Goal: Task Accomplishment & Management: Manage account settings

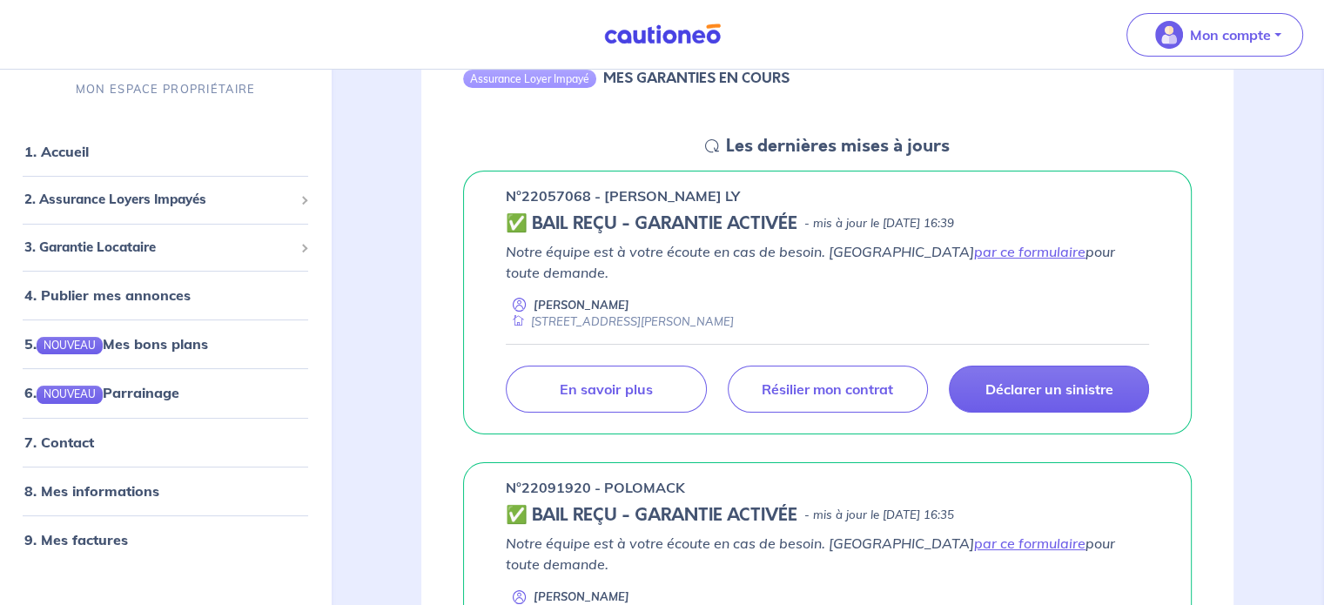
scroll to position [174, 0]
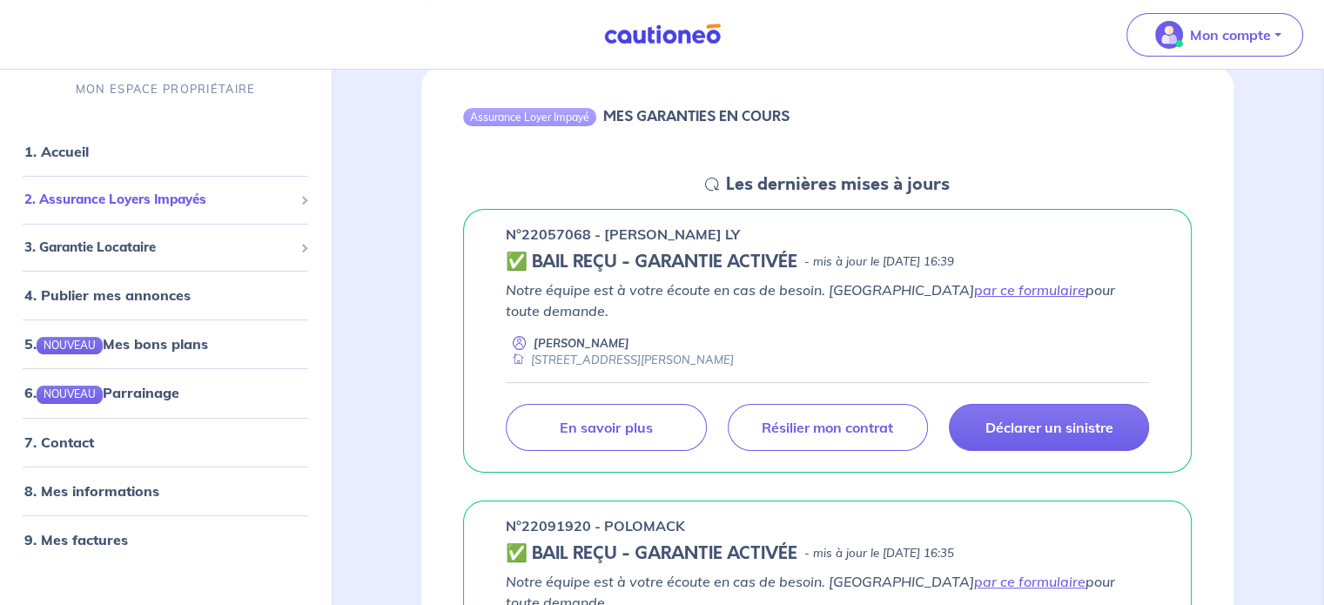
click at [145, 200] on span "2. Assurance Loyers Impayés" at bounding box center [158, 201] width 269 height 20
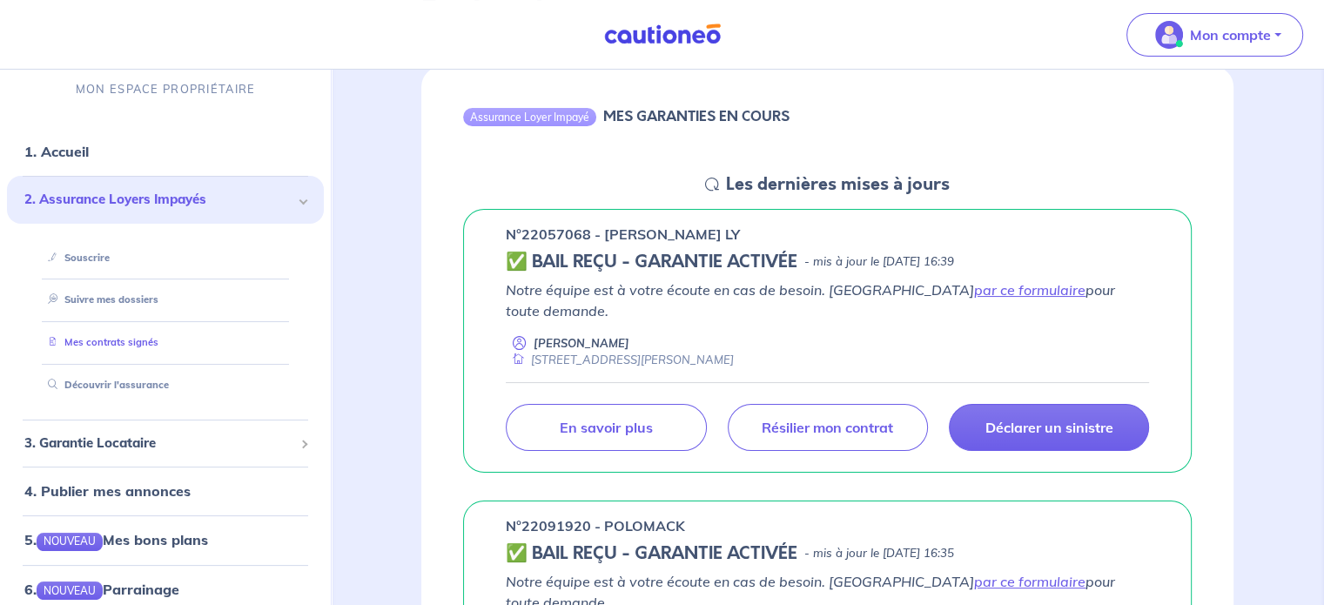
click at [116, 344] on link "Mes contrats signés" at bounding box center [100, 343] width 118 height 12
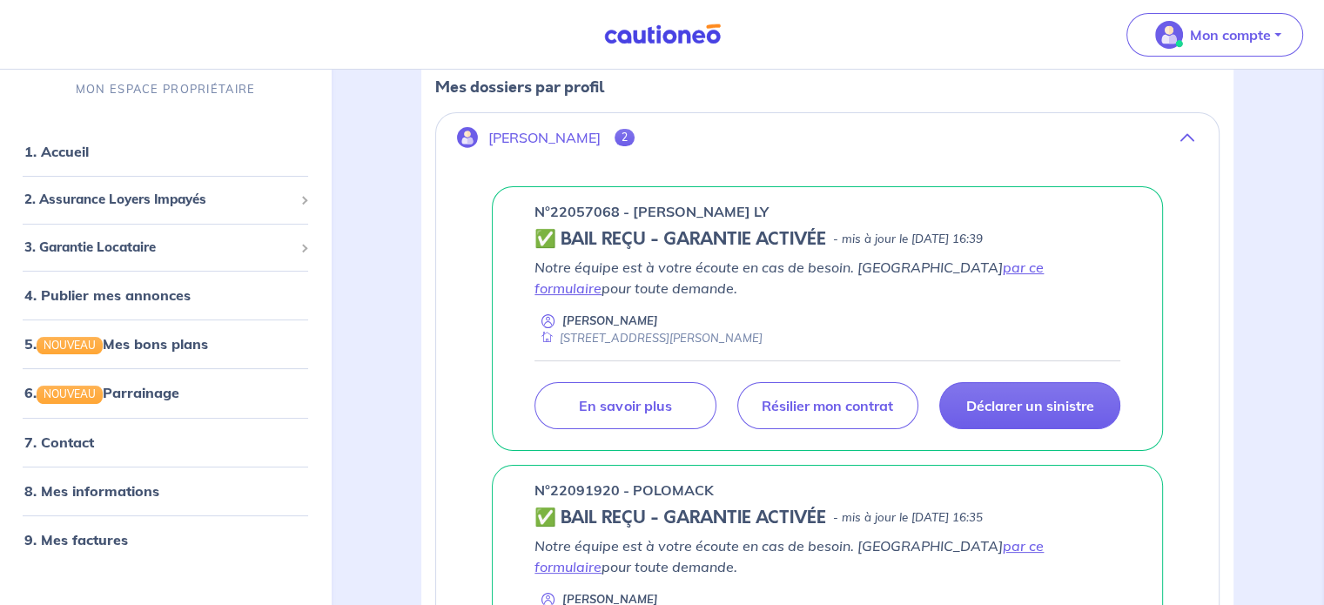
scroll to position [286, 0]
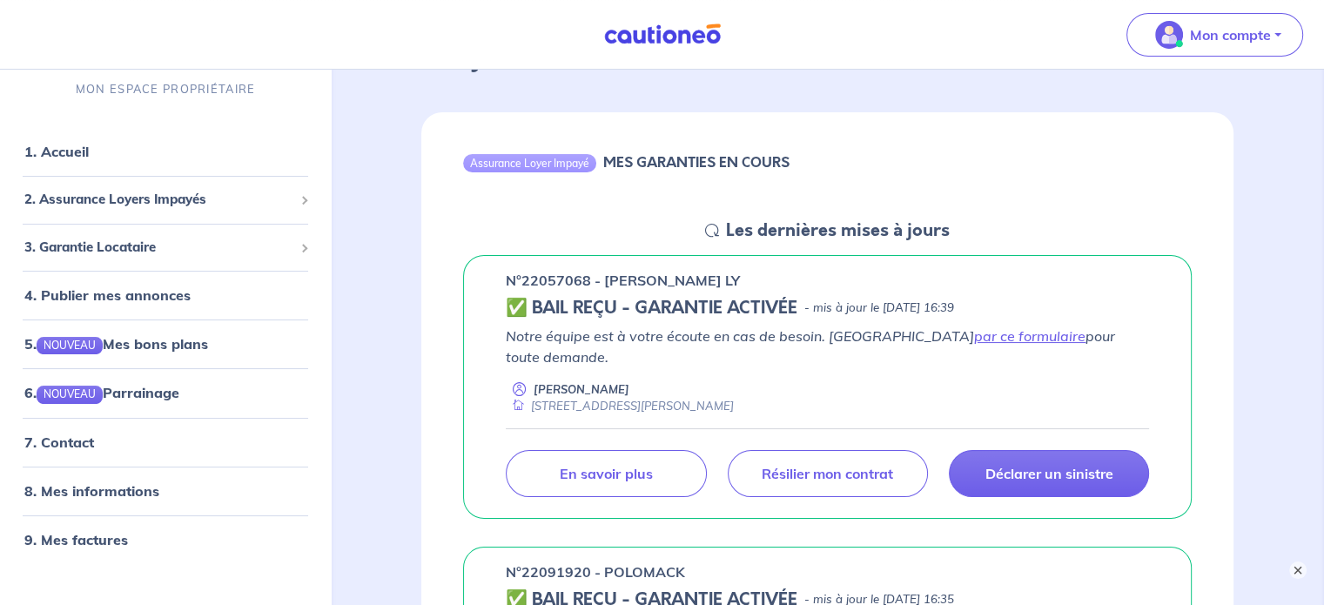
scroll to position [87, 0]
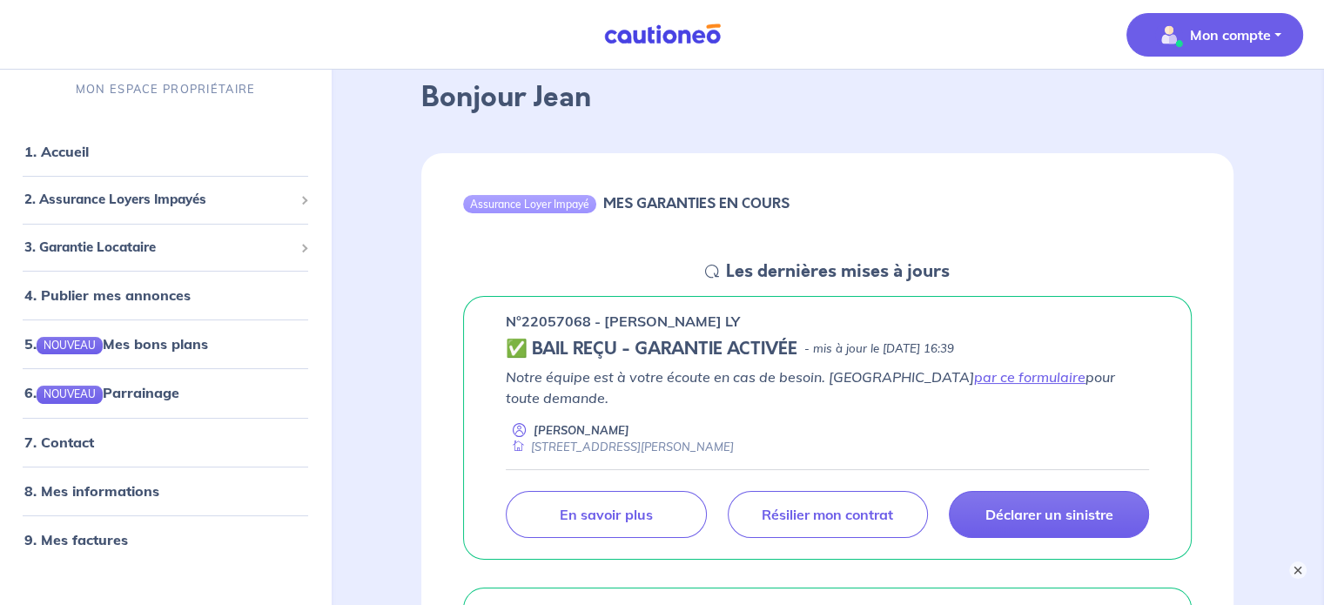
click at [1281, 38] on button "Mon compte" at bounding box center [1215, 35] width 177 height 44
click at [1203, 102] on link "Mes informations" at bounding box center [1198, 108] width 140 height 28
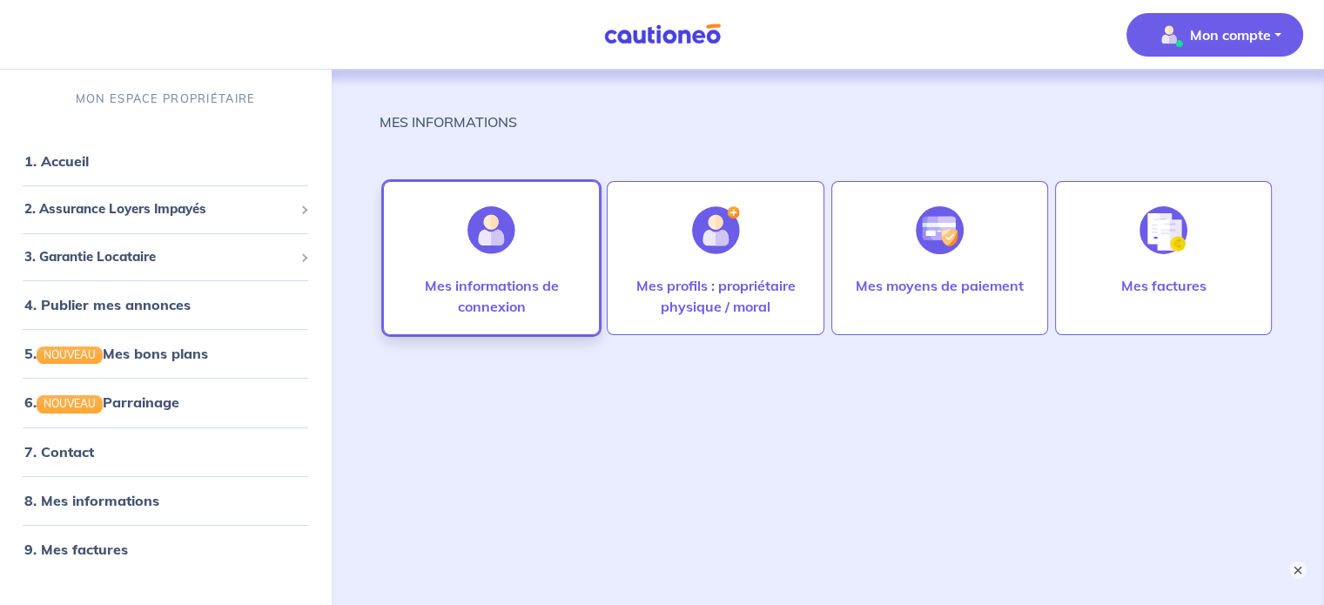
click at [495, 266] on div at bounding box center [492, 230] width 76 height 90
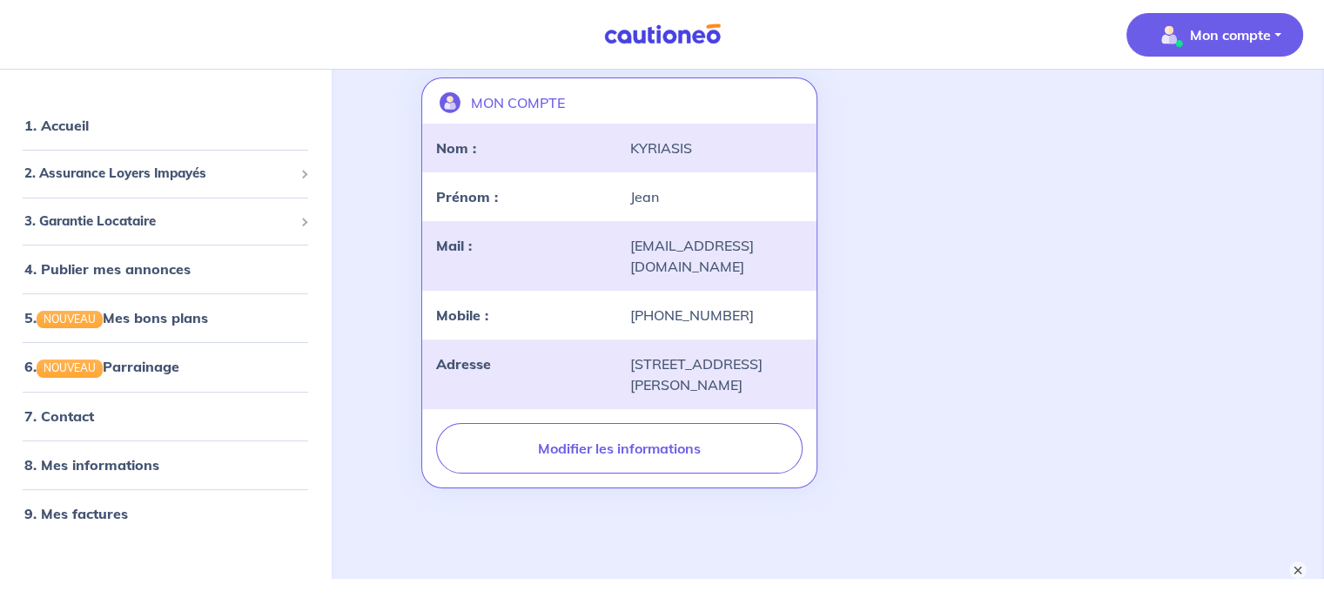
scroll to position [150, 0]
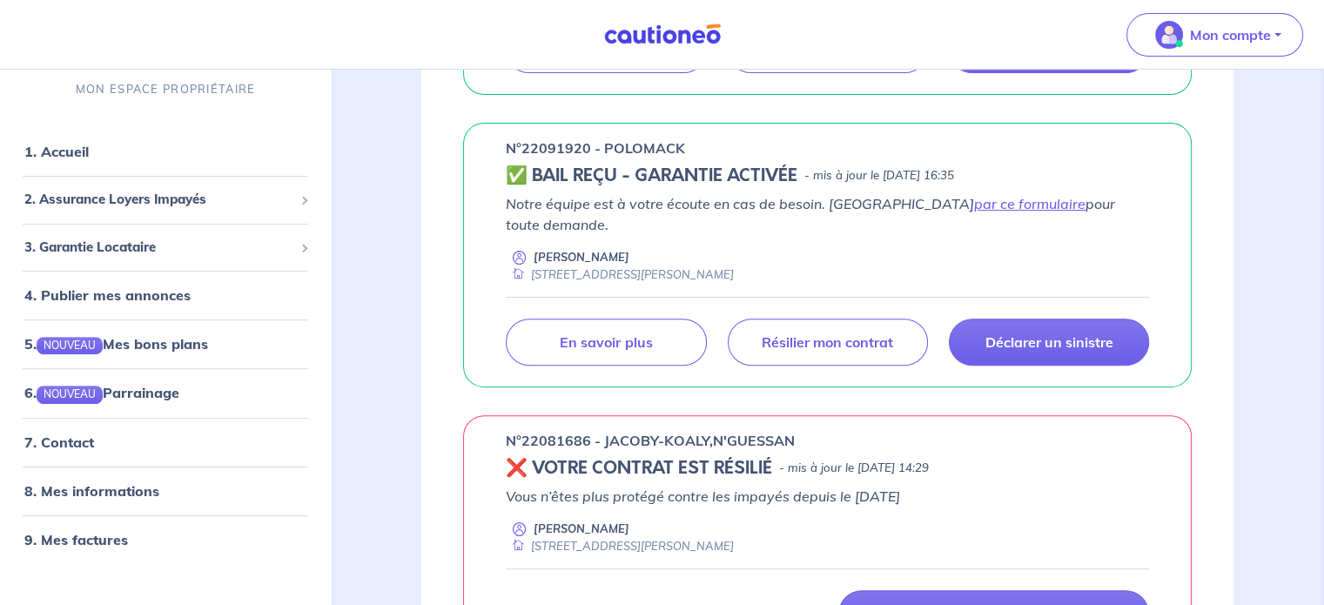
scroll to position [522, 0]
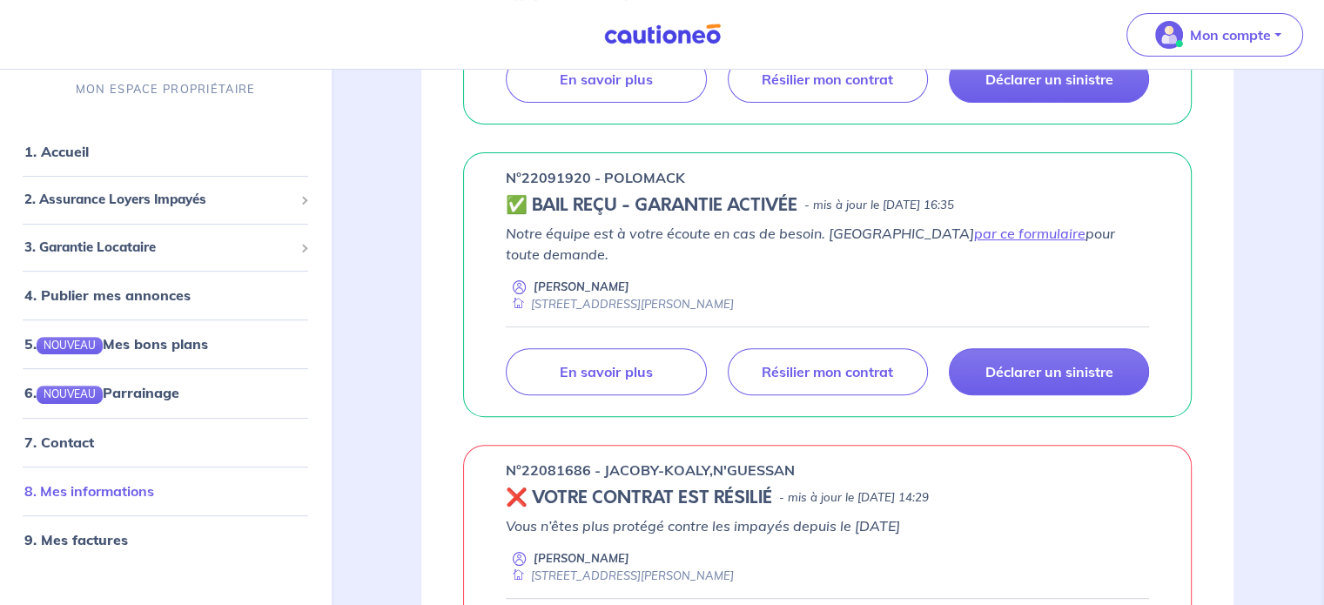
click at [94, 497] on link "8. Mes informations" at bounding box center [89, 490] width 130 height 17
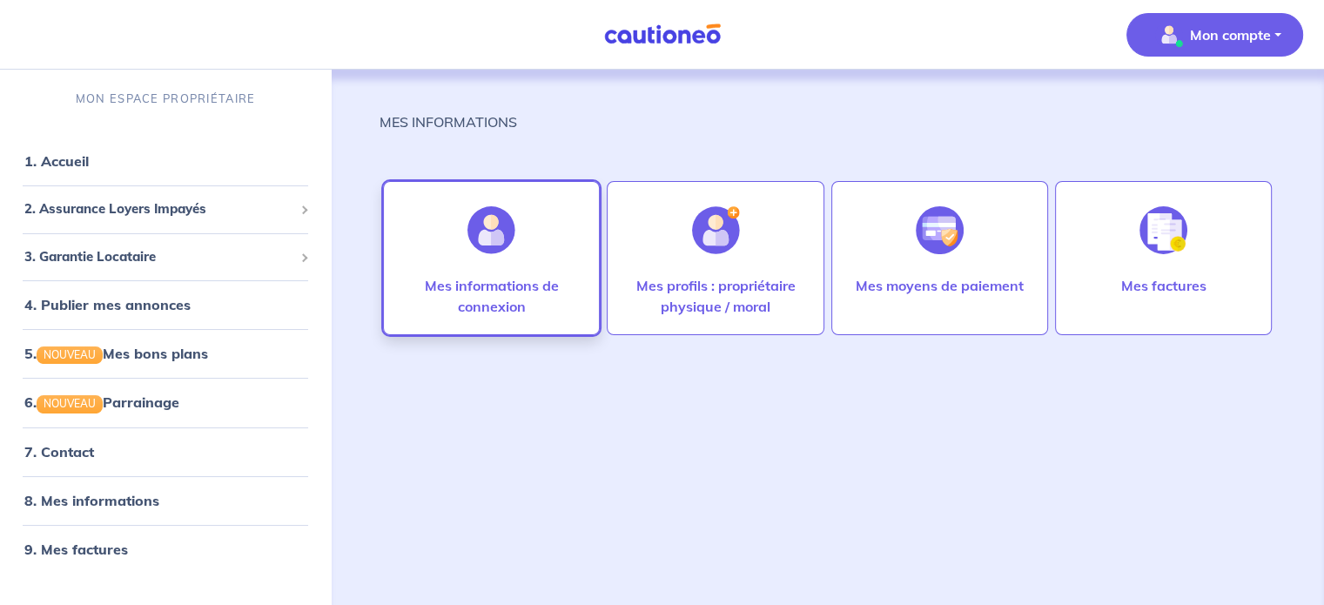
click at [506, 278] on p "Mes informations de connexion" at bounding box center [491, 296] width 180 height 42
